Goal: Complete application form: Complete application form

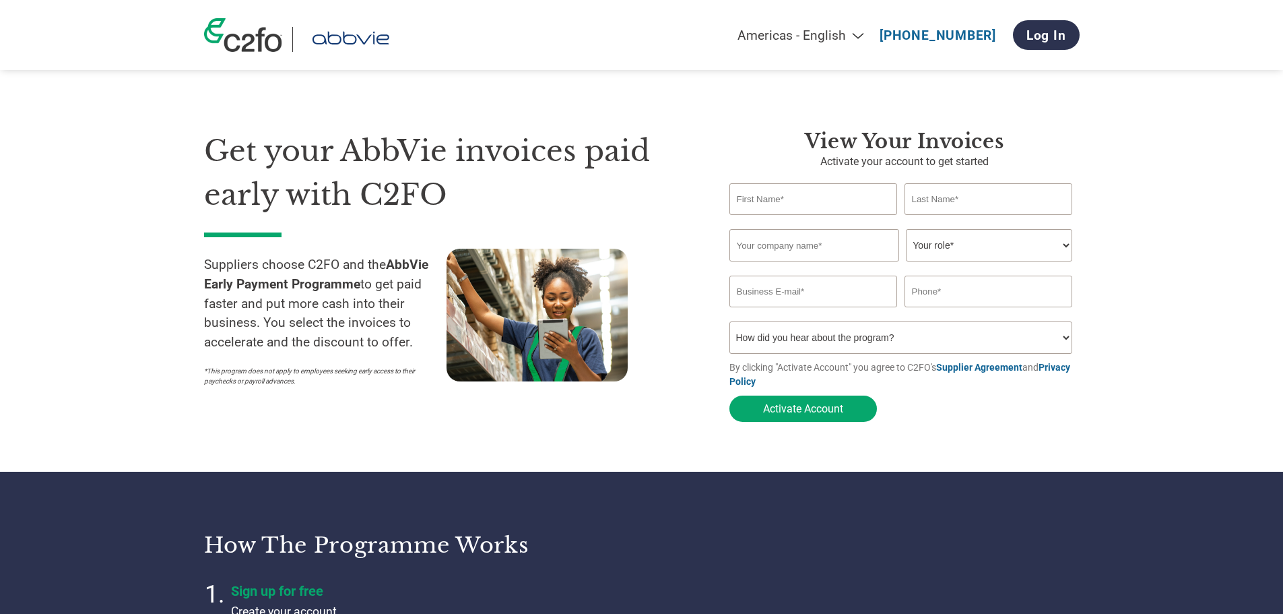
select select "en-[GEOGRAPHIC_DATA]"
drag, startPoint x: 829, startPoint y: 198, endPoint x: 833, endPoint y: 210, distance: 13.0
click at [829, 198] on input "text" at bounding box center [814, 199] width 168 height 32
type input "[PERSON_NAME]"
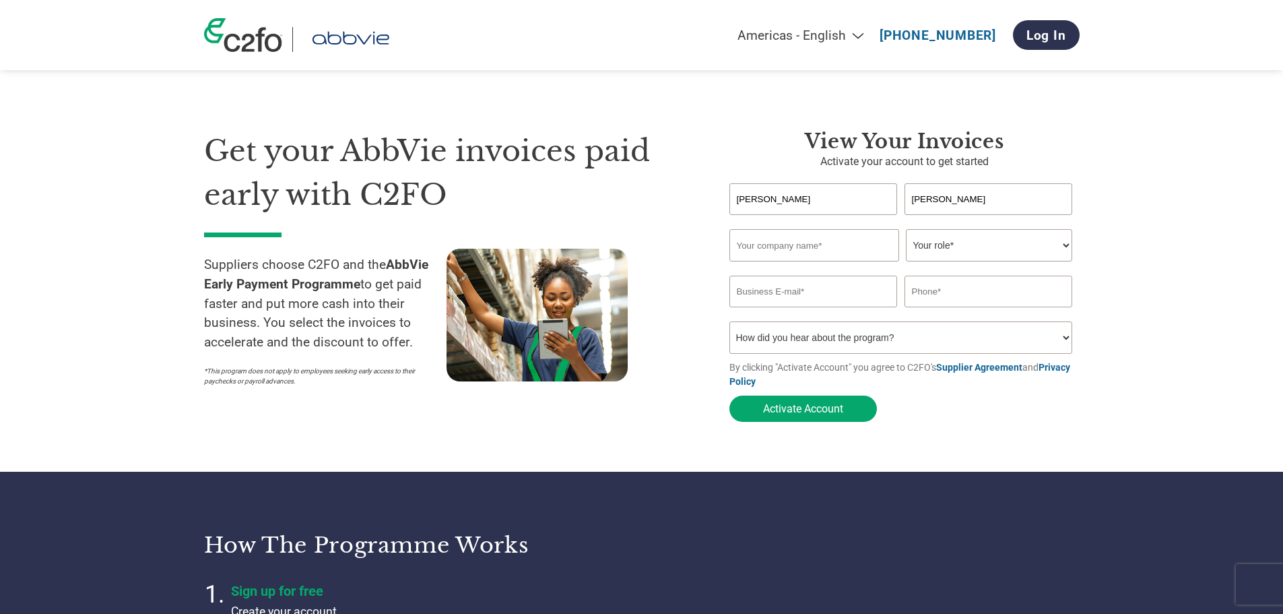
click at [763, 253] on input "text" at bounding box center [815, 245] width 170 height 32
type input "C2FO"
click at [955, 251] on select "Your role* CFO Controller Credit Manager Finance Director Treasurer CEO Preside…" at bounding box center [989, 245] width 166 height 32
select select "OTHER"
click at [906, 230] on select "Your role* CFO Controller Credit Manager Finance Director Treasurer CEO Preside…" at bounding box center [989, 245] width 166 height 32
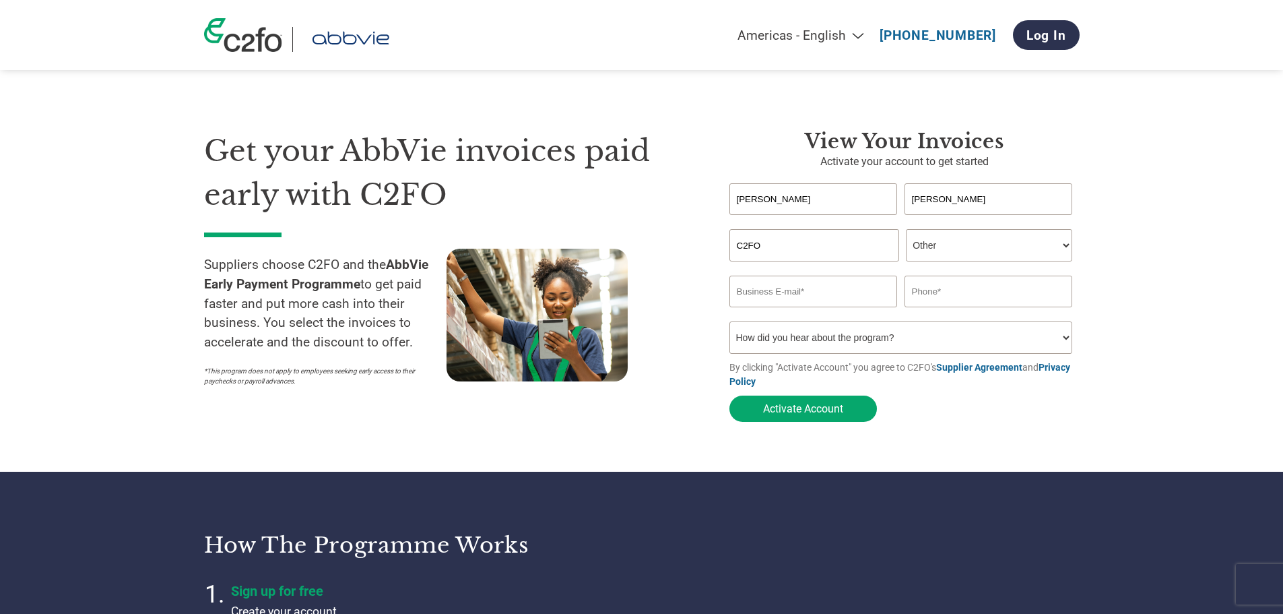
click at [793, 298] on input "email" at bounding box center [814, 292] width 168 height 32
type input "[PERSON_NAME].[PERSON_NAME]"
drag, startPoint x: 815, startPoint y: 296, endPoint x: 558, endPoint y: 258, distance: 260.2
click at [557, 257] on div "Get your AbbVie invoices paid early with C2FO Suppliers choose C2FO and the Abb…" at bounding box center [642, 251] width 876 height 353
click at [1139, 197] on section "Get your AbbVie invoices paid early with C2FO Suppliers choose C2FO and the Abb…" at bounding box center [641, 263] width 1283 height 418
